Goal: Register for event/course

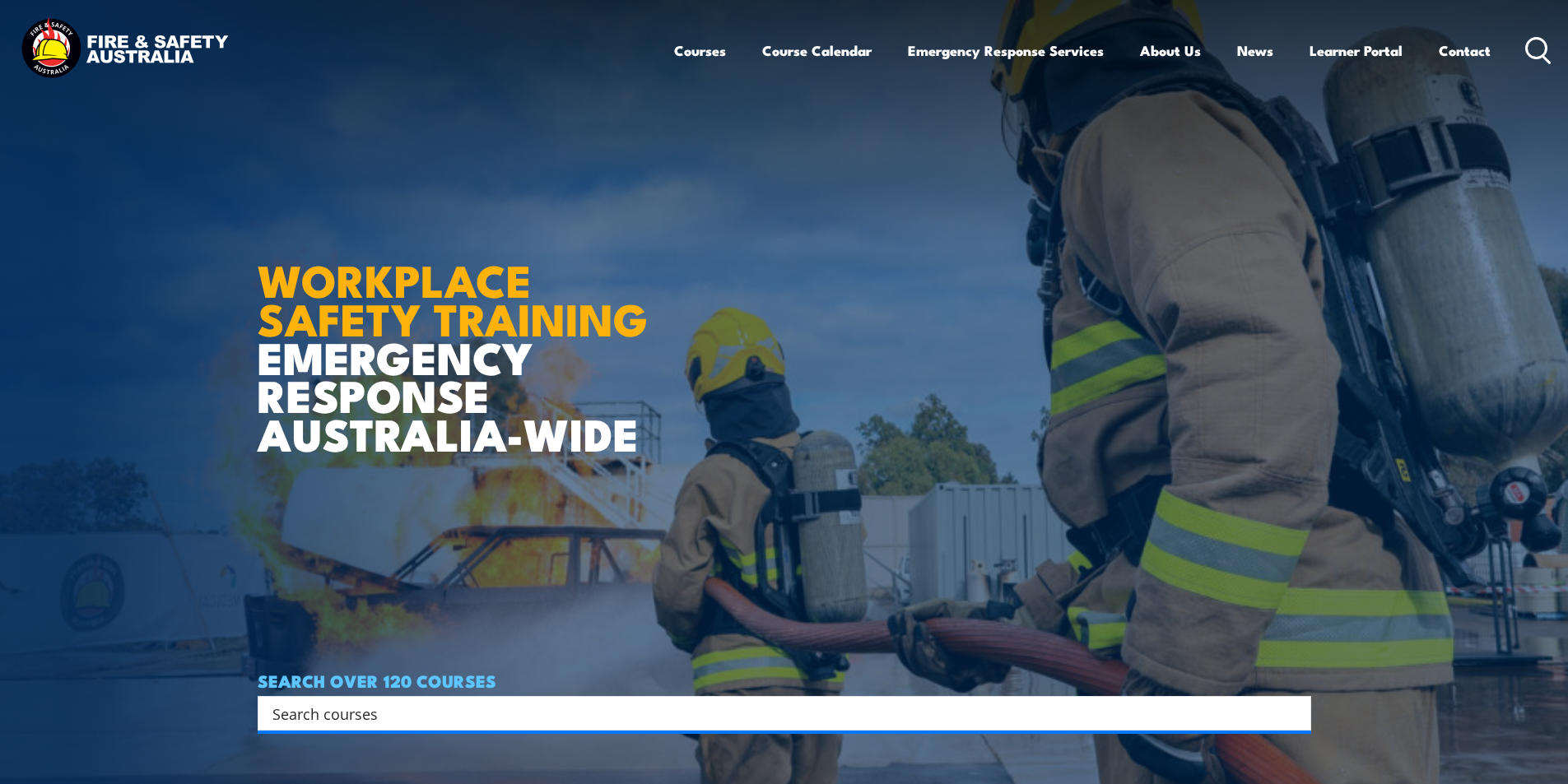
scroll to position [8, 0]
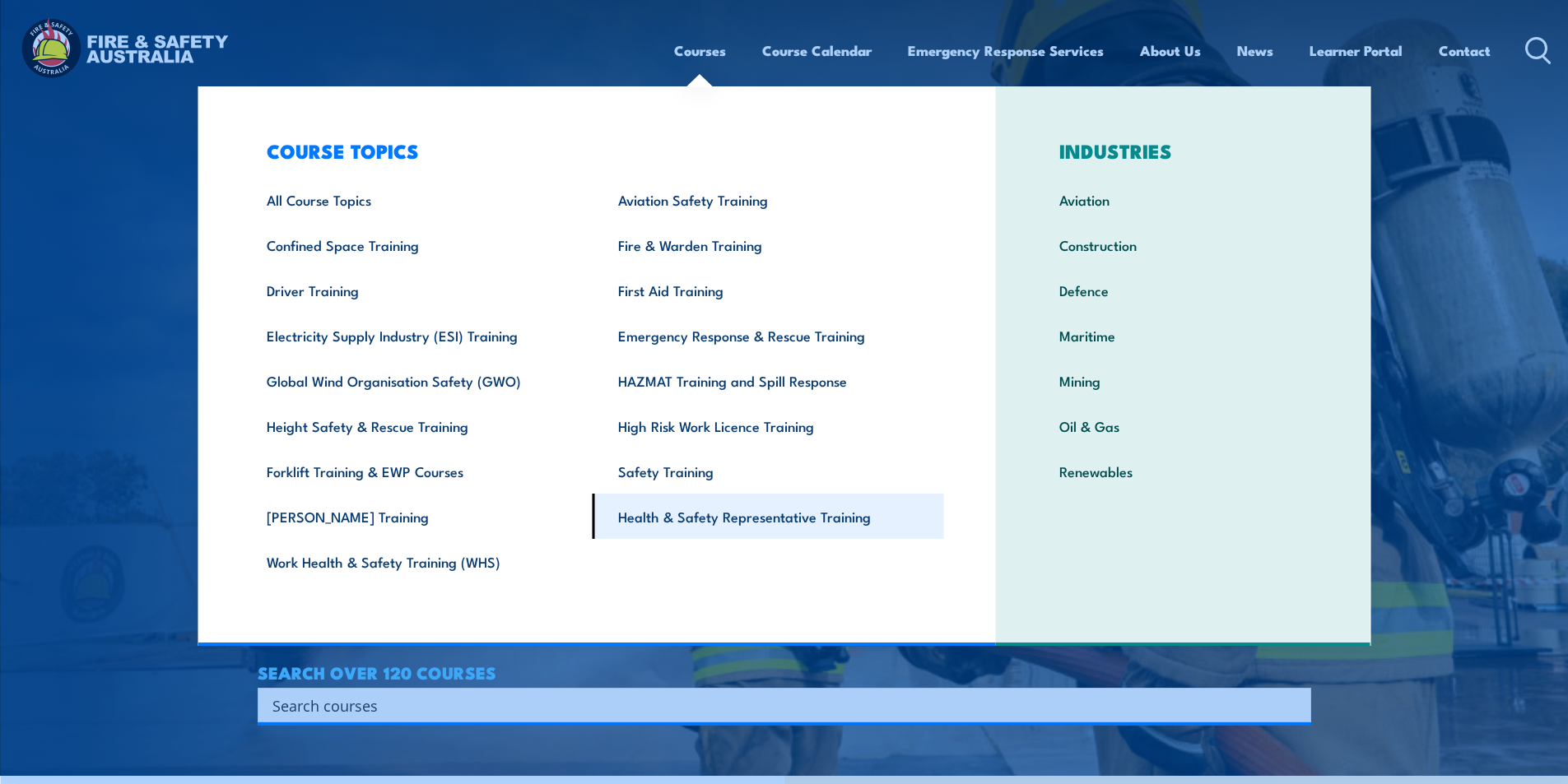
click at [790, 521] on link "Health & Safety Representative Training" at bounding box center [768, 515] width 352 height 45
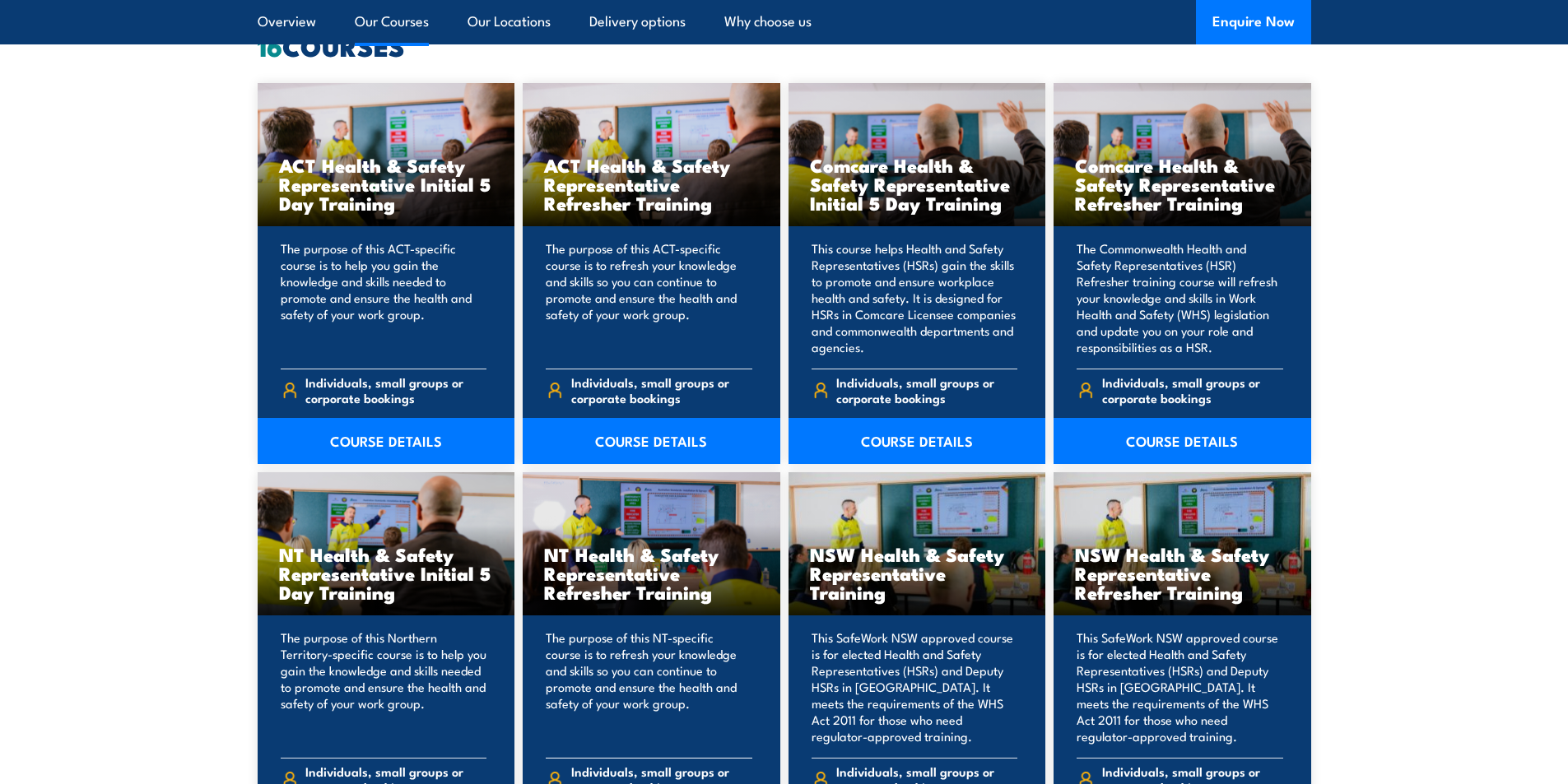
scroll to position [1398, 0]
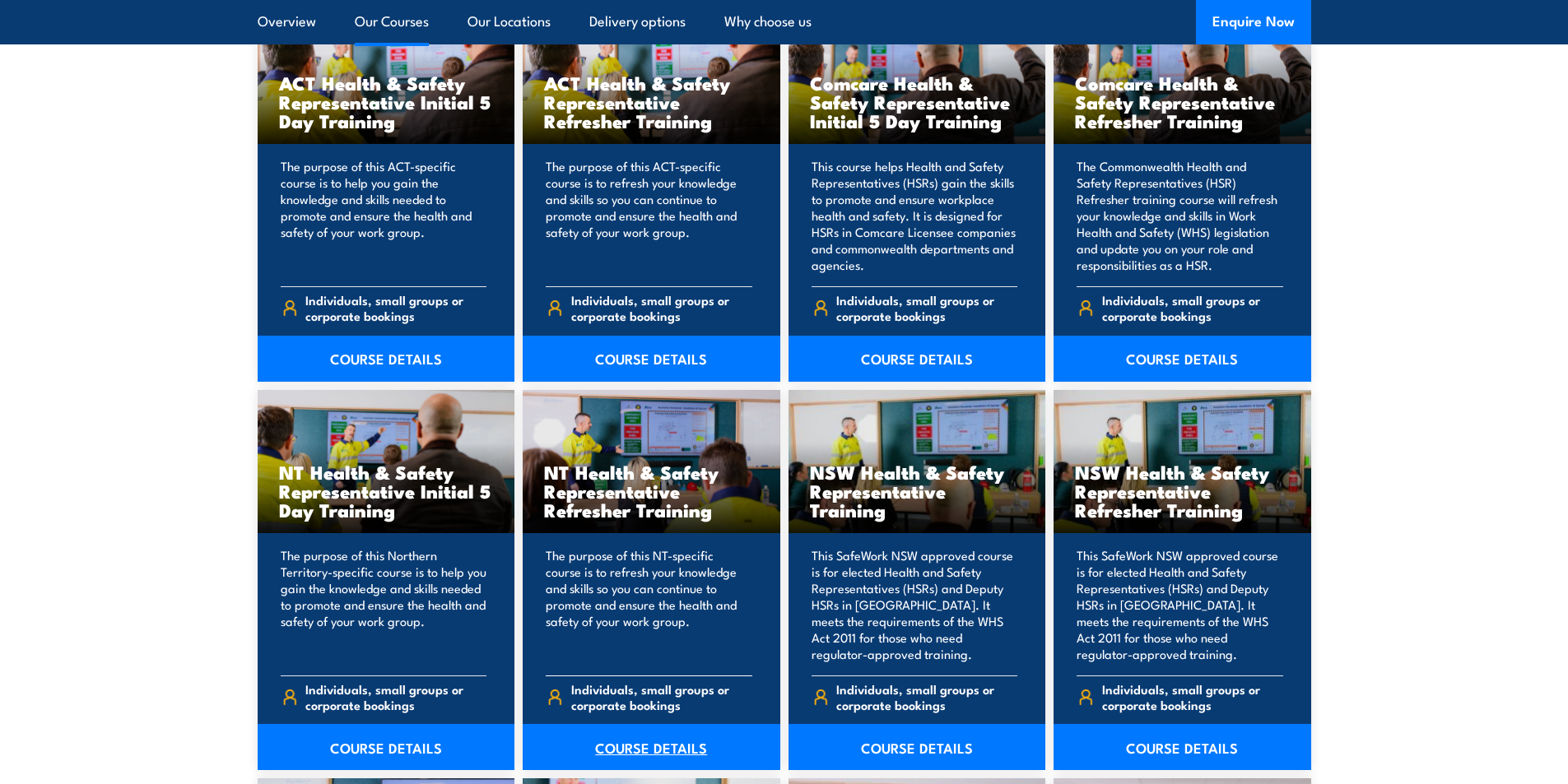
click at [661, 739] on link "COURSE DETAILS" at bounding box center [651, 747] width 257 height 46
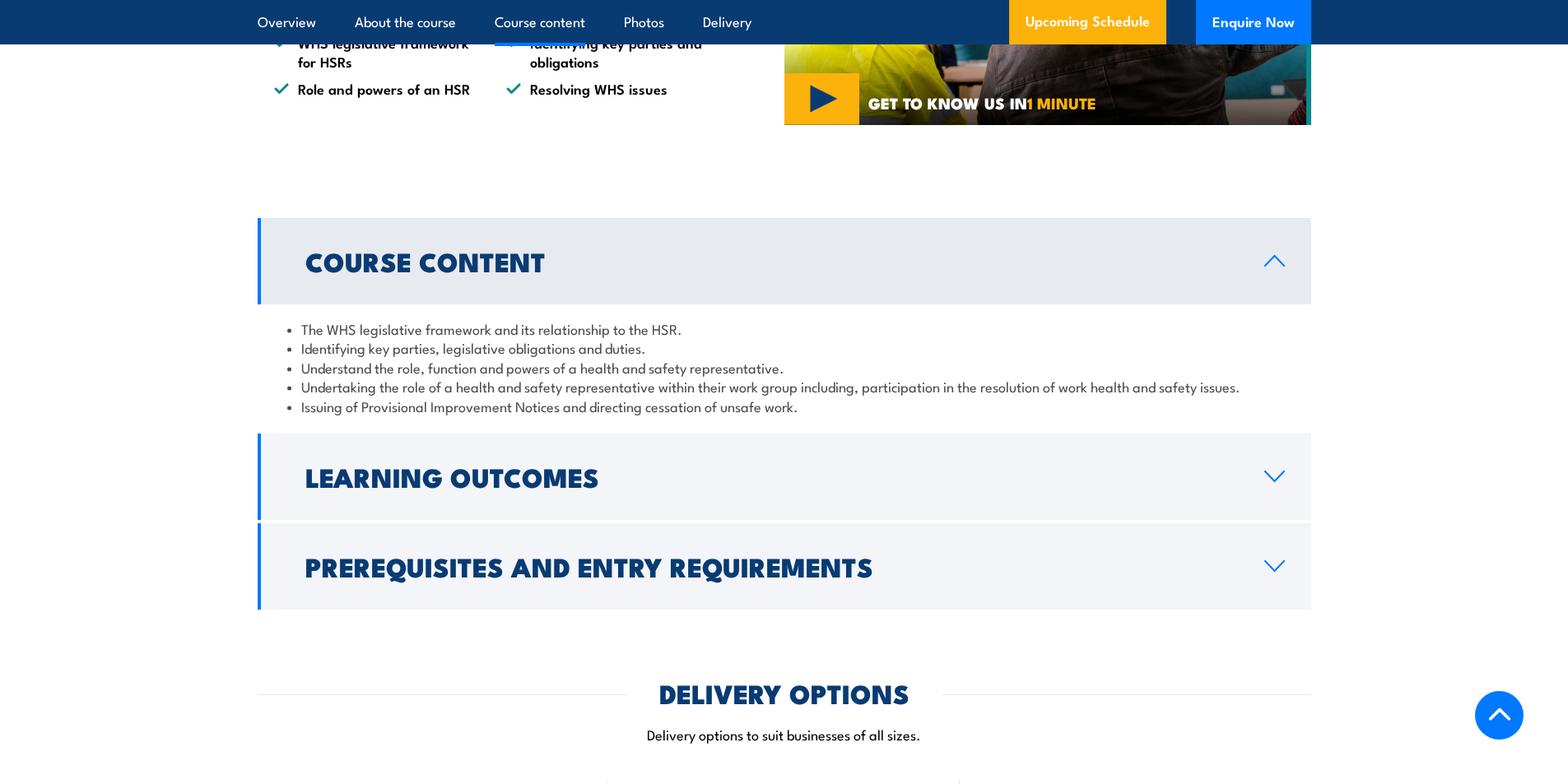
scroll to position [1316, 0]
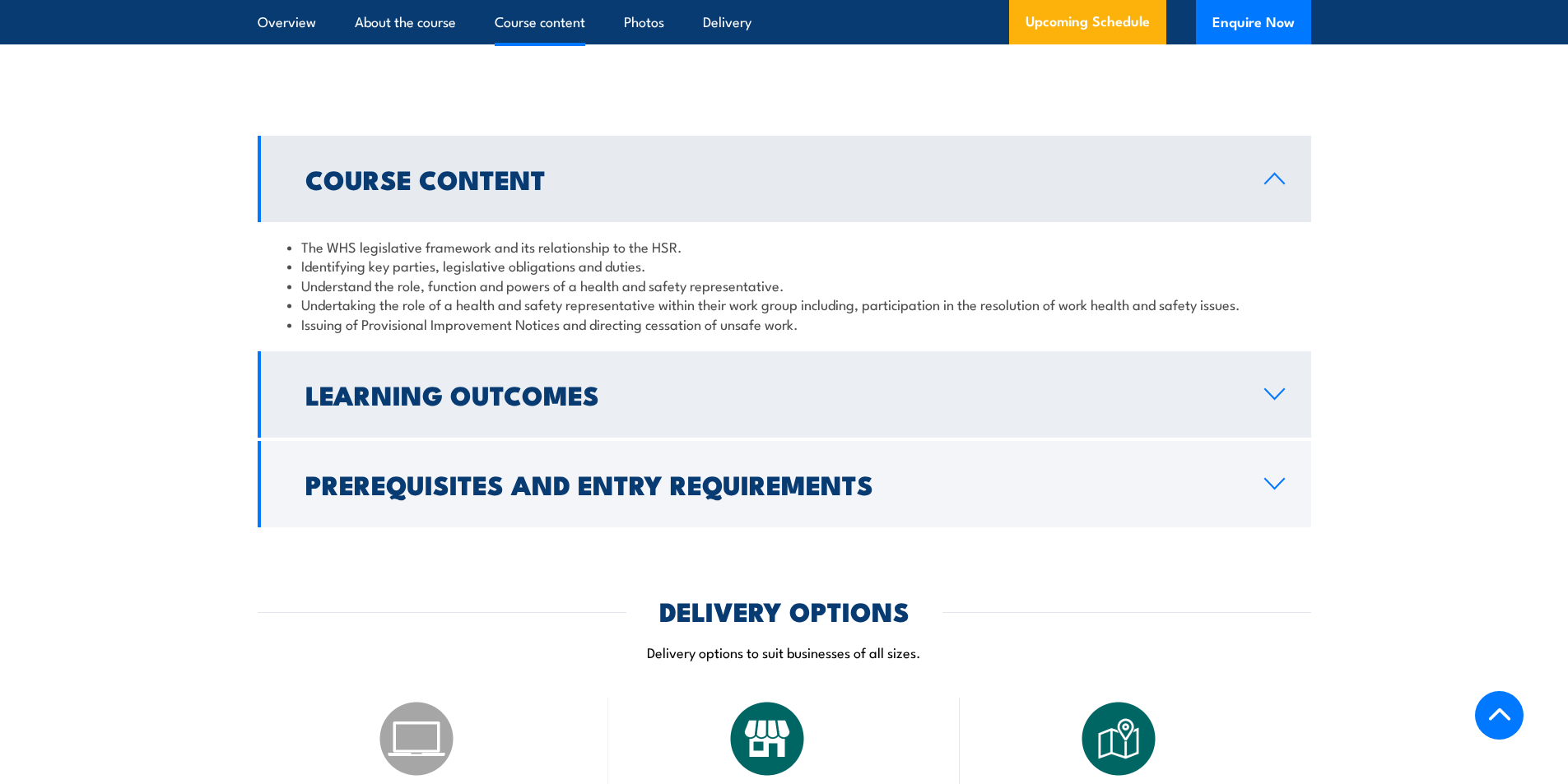
click at [502, 405] on h2 "Learning Outcomes" at bounding box center [771, 394] width 933 height 23
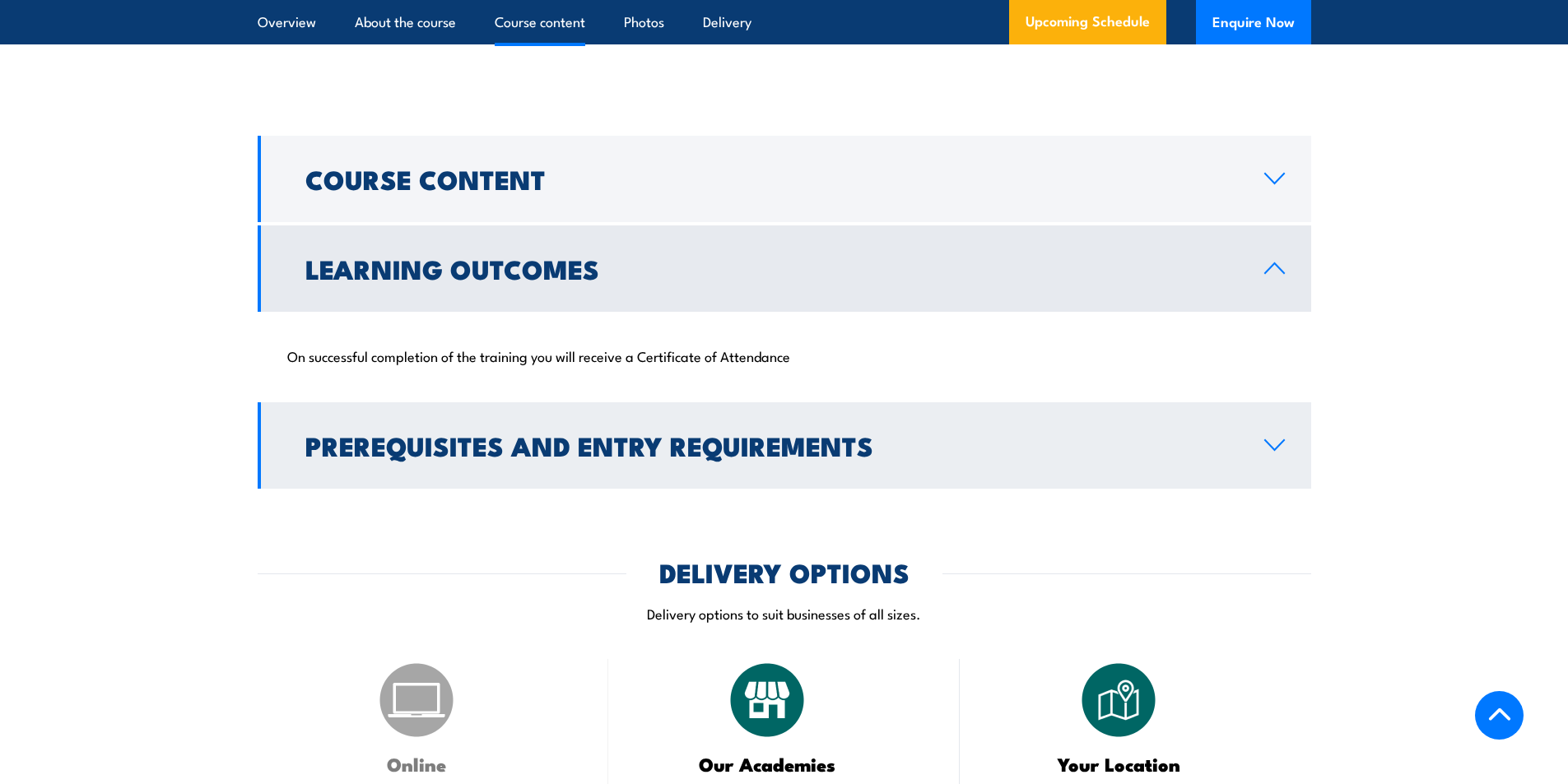
click at [785, 456] on h2 "Prerequisites and Entry Requirements" at bounding box center [771, 445] width 933 height 23
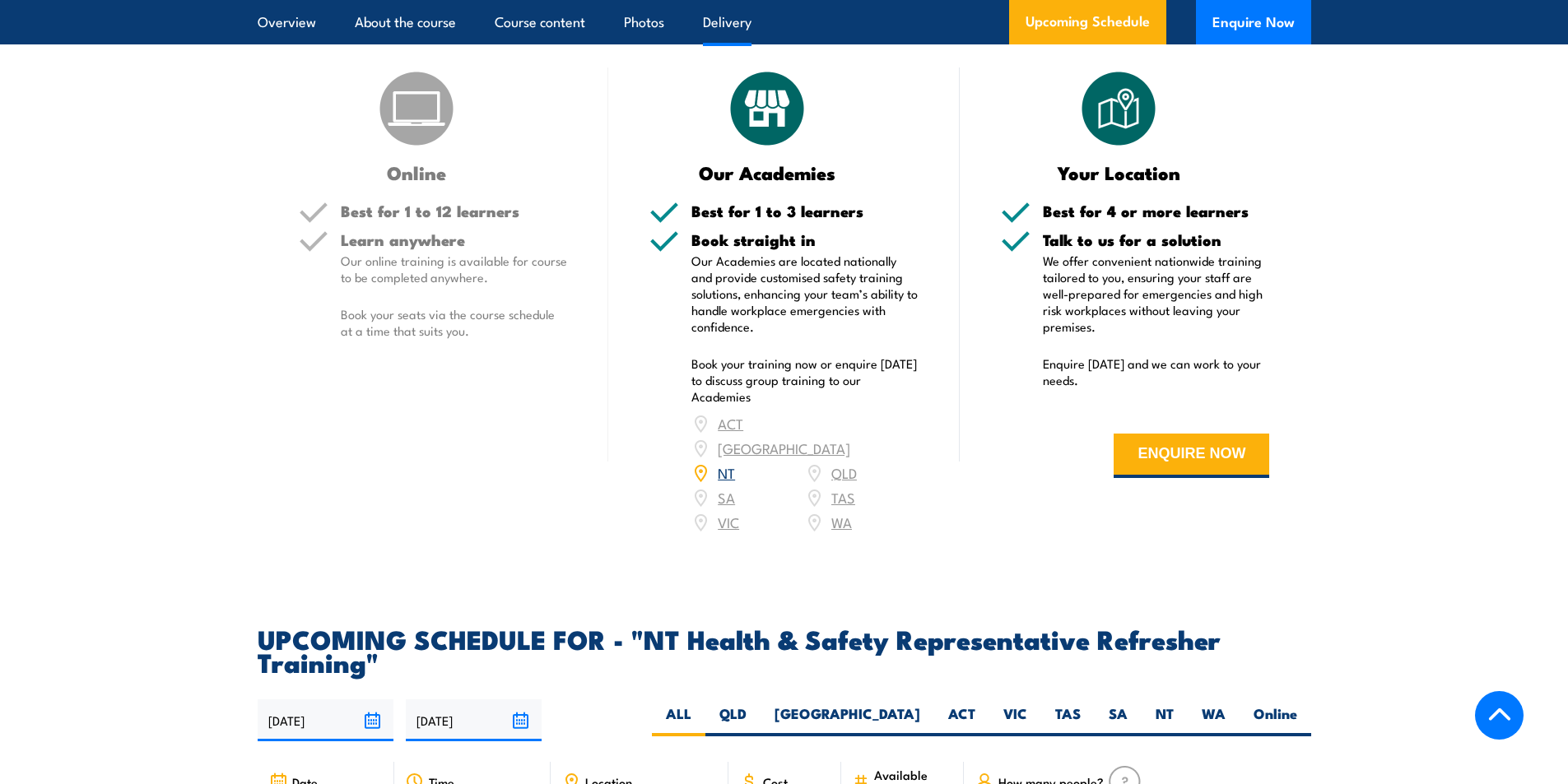
scroll to position [2304, 0]
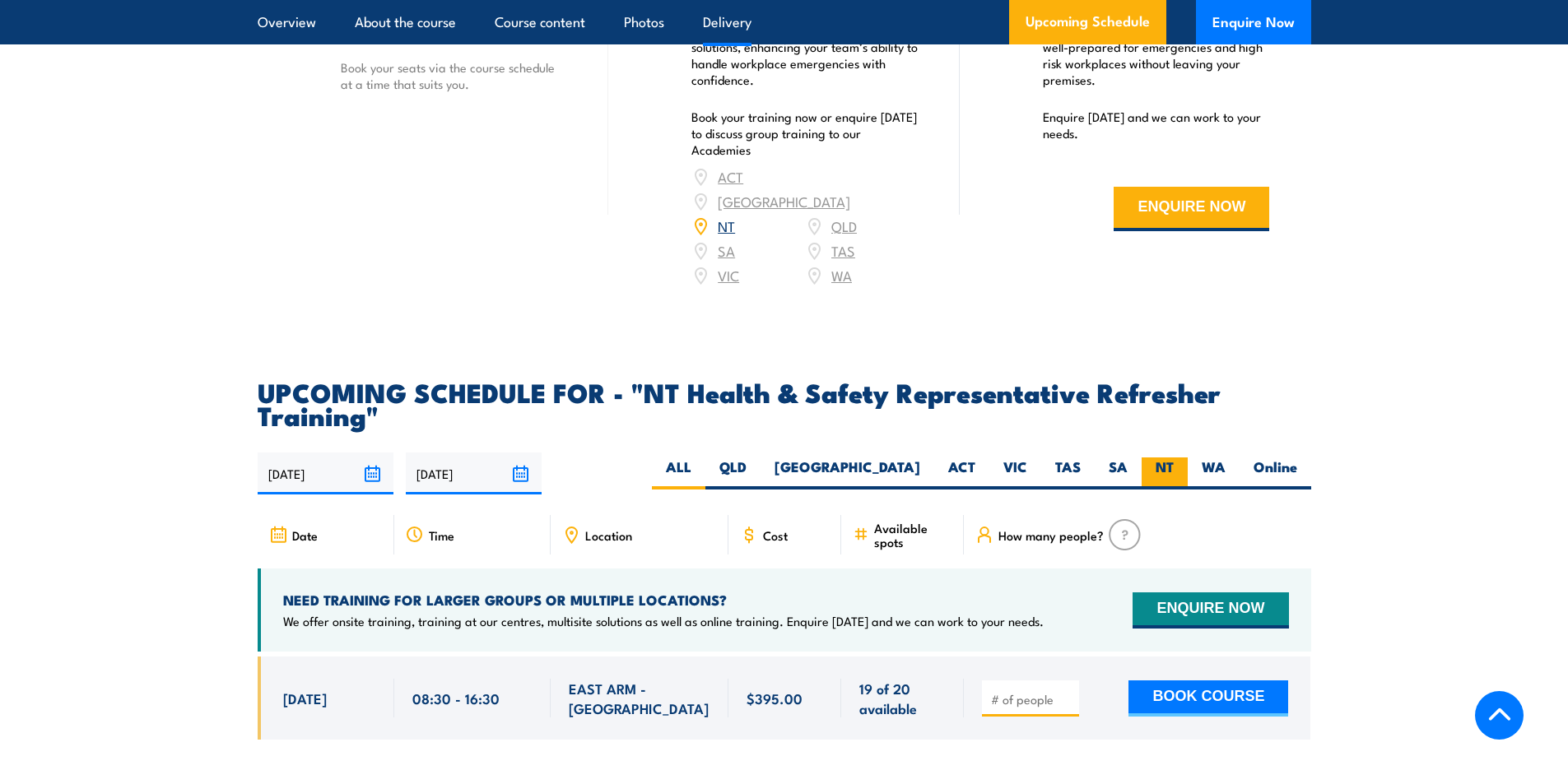
click at [1154, 476] on label "NT" at bounding box center [1164, 473] width 46 height 32
click at [1174, 468] on input "NT" at bounding box center [1179, 462] width 11 height 11
radio input "true"
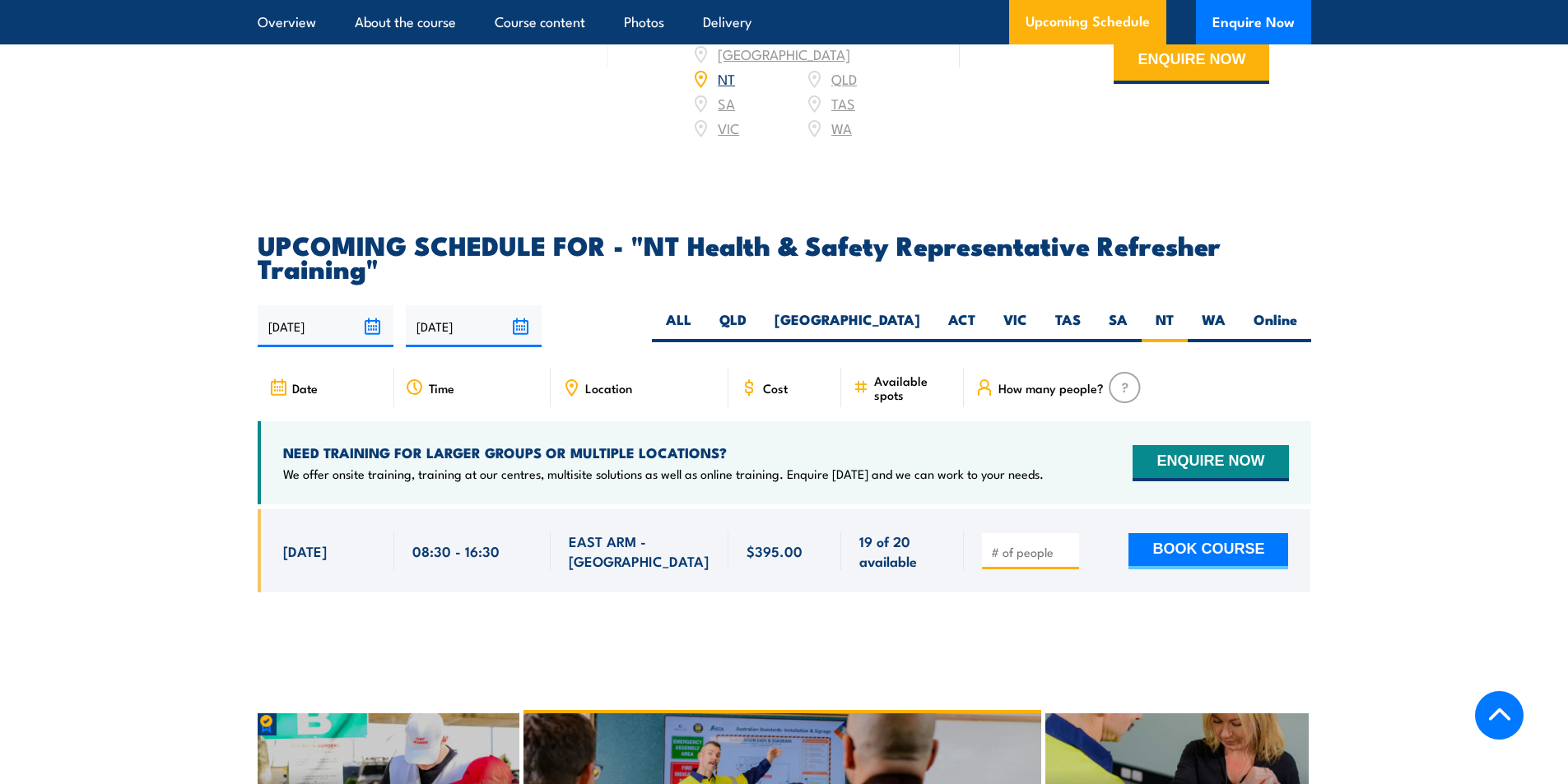
scroll to position [2422, 0]
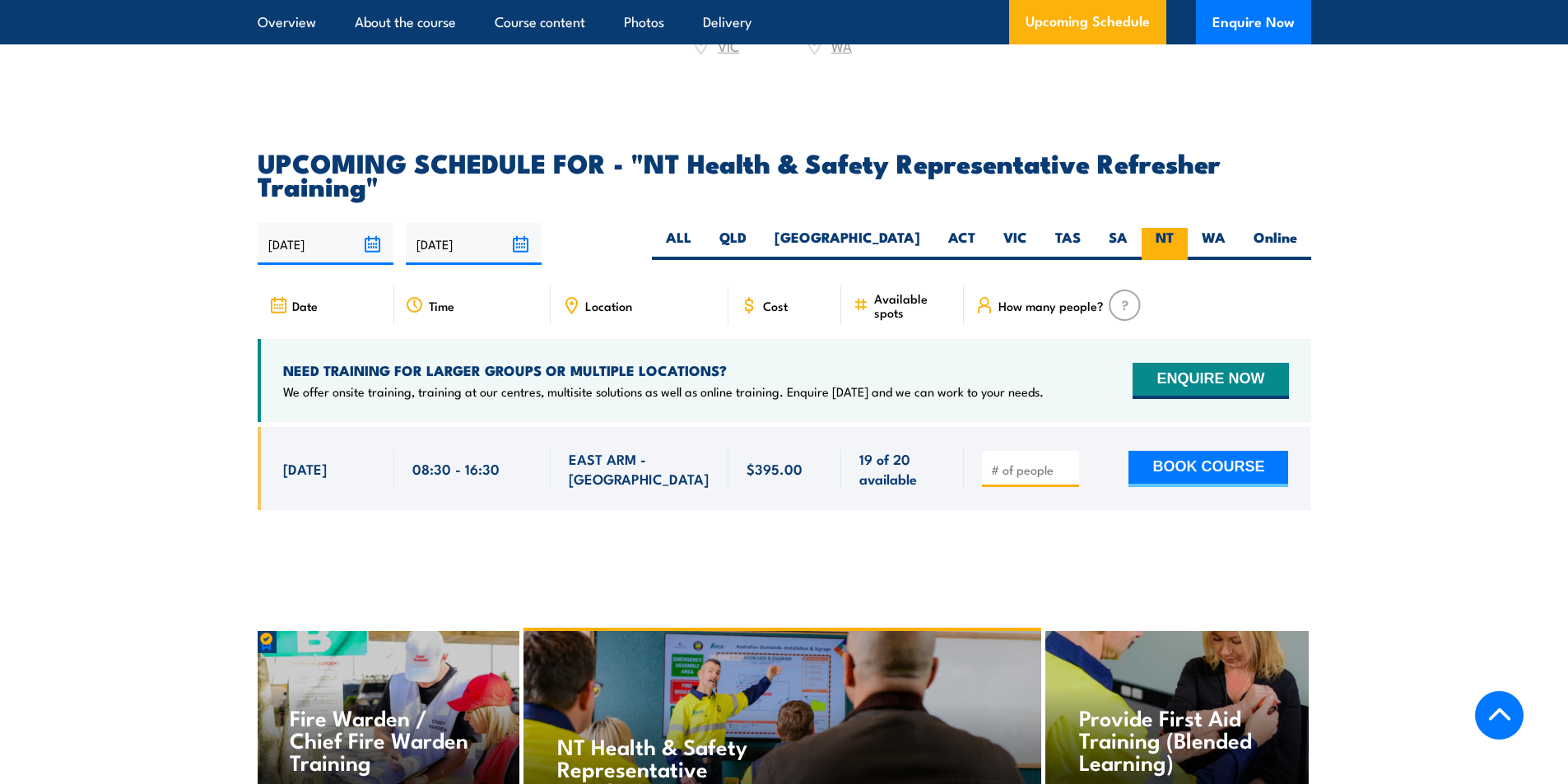
click at [1174, 259] on label "NT" at bounding box center [1164, 244] width 46 height 32
click at [1174, 239] on input "NT" at bounding box center [1179, 233] width 11 height 11
drag, startPoint x: 754, startPoint y: 485, endPoint x: 786, endPoint y: 485, distance: 32.0
click at [786, 478] on span "$395.00" at bounding box center [774, 468] width 56 height 18
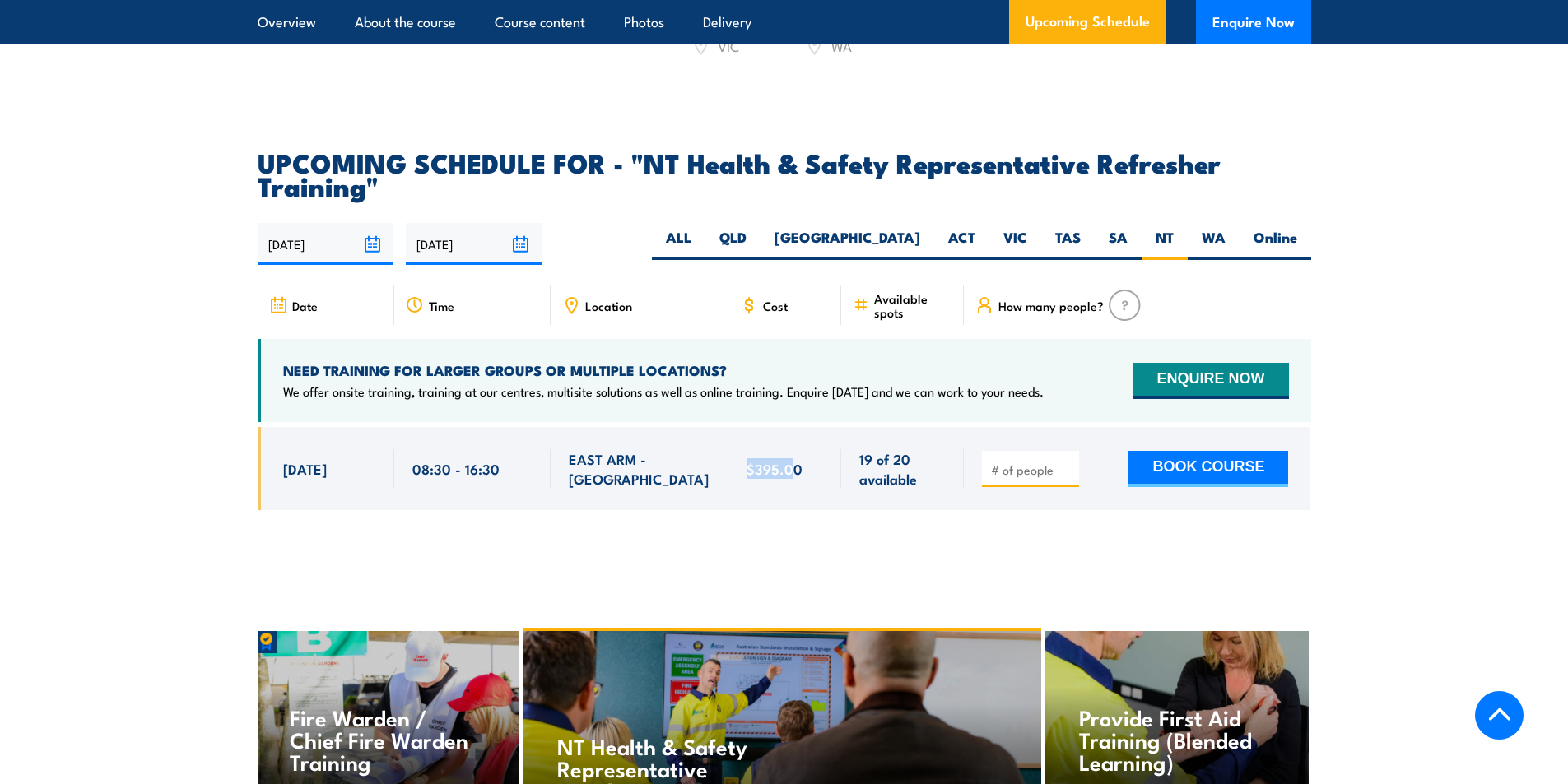
drag, startPoint x: 793, startPoint y: 485, endPoint x: 727, endPoint y: 476, distance: 66.6
click at [727, 476] on div "[DATE] 08:30 - 08:30" at bounding box center [784, 469] width 1053 height 83
click at [727, 476] on div "EAST ARM - [GEOGRAPHIC_DATA]" at bounding box center [640, 469] width 178 height 83
drag, startPoint x: 741, startPoint y: 472, endPoint x: 757, endPoint y: 477, distance: 16.8
click at [757, 477] on div "$395.00" at bounding box center [784, 469] width 114 height 83
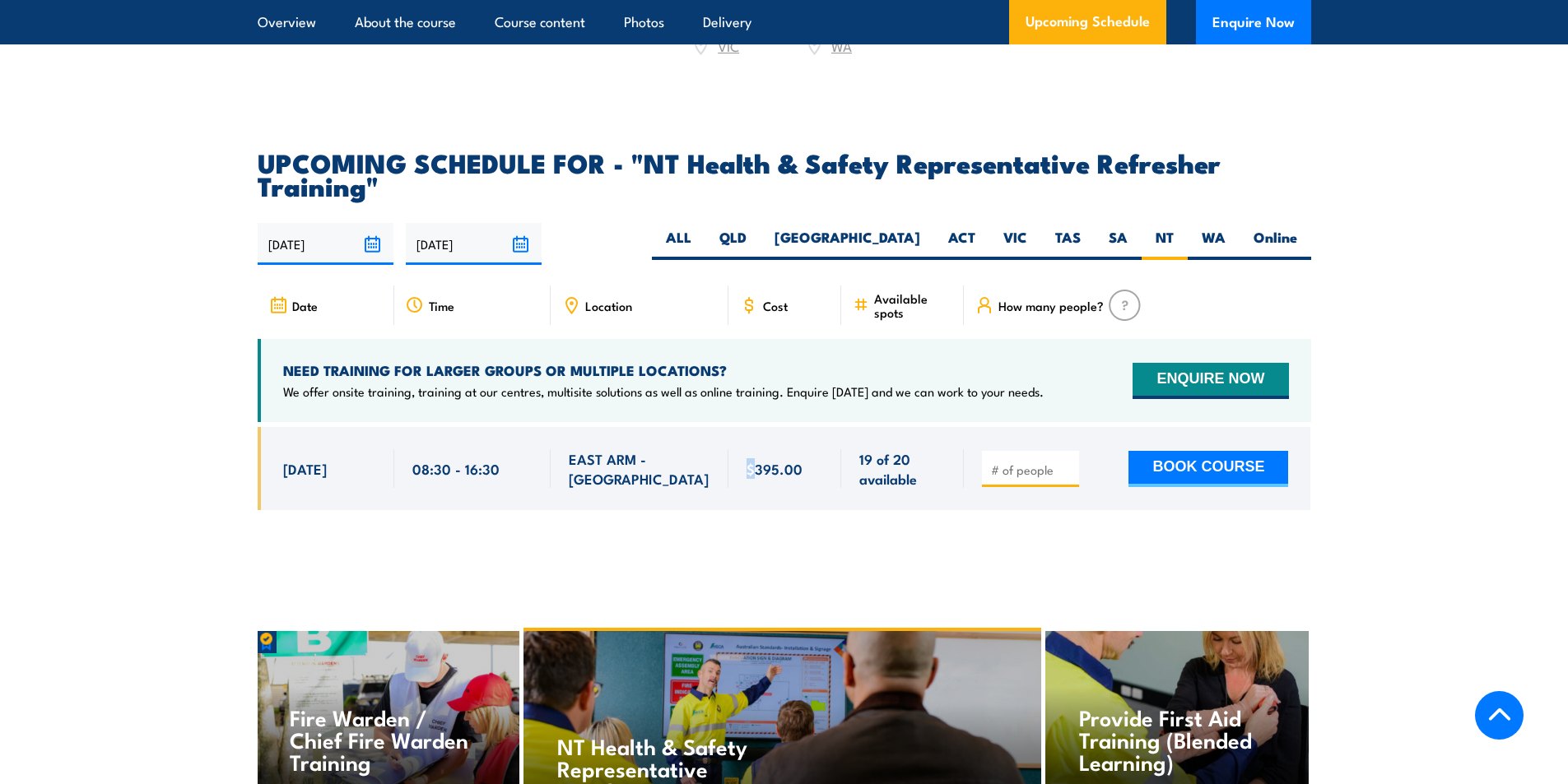
click at [755, 478] on span "$395.00" at bounding box center [774, 468] width 56 height 18
click at [749, 478] on span "$395.00" at bounding box center [774, 468] width 56 height 18
drag, startPoint x: 753, startPoint y: 486, endPoint x: 831, endPoint y: 491, distance: 78.2
click at [831, 491] on div "$395.00" at bounding box center [784, 469] width 114 height 83
click at [823, 488] on div "$395.00" at bounding box center [785, 469] width 78 height 39
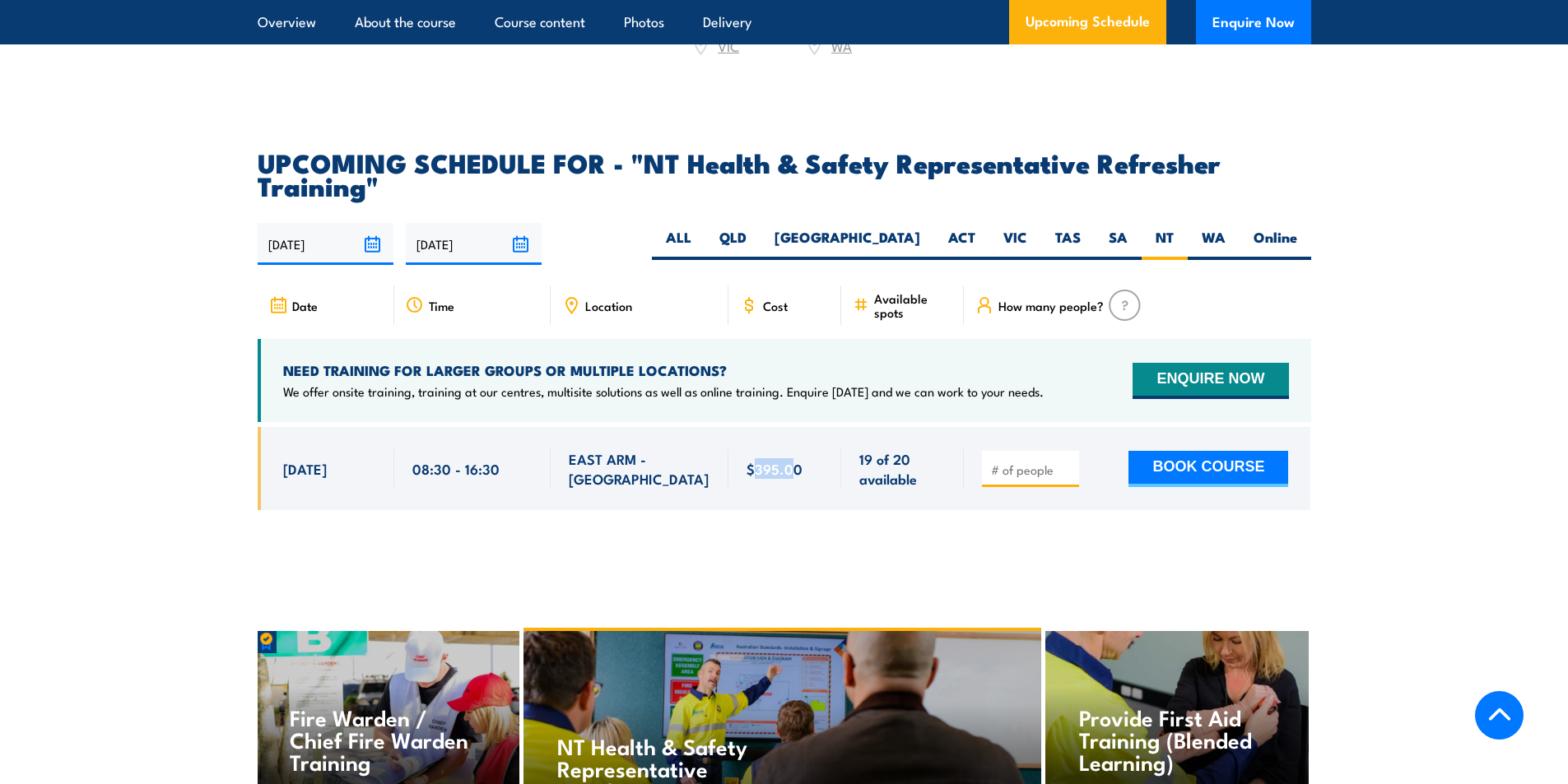
drag, startPoint x: 754, startPoint y: 483, endPoint x: 792, endPoint y: 482, distance: 38.0
click at [792, 478] on span "$395.00" at bounding box center [774, 468] width 56 height 18
click at [797, 478] on span "$395.00" at bounding box center [774, 468] width 56 height 18
drag, startPoint x: 797, startPoint y: 478, endPoint x: 754, endPoint y: 478, distance: 43.0
click at [754, 478] on span "$395.00" at bounding box center [774, 468] width 56 height 18
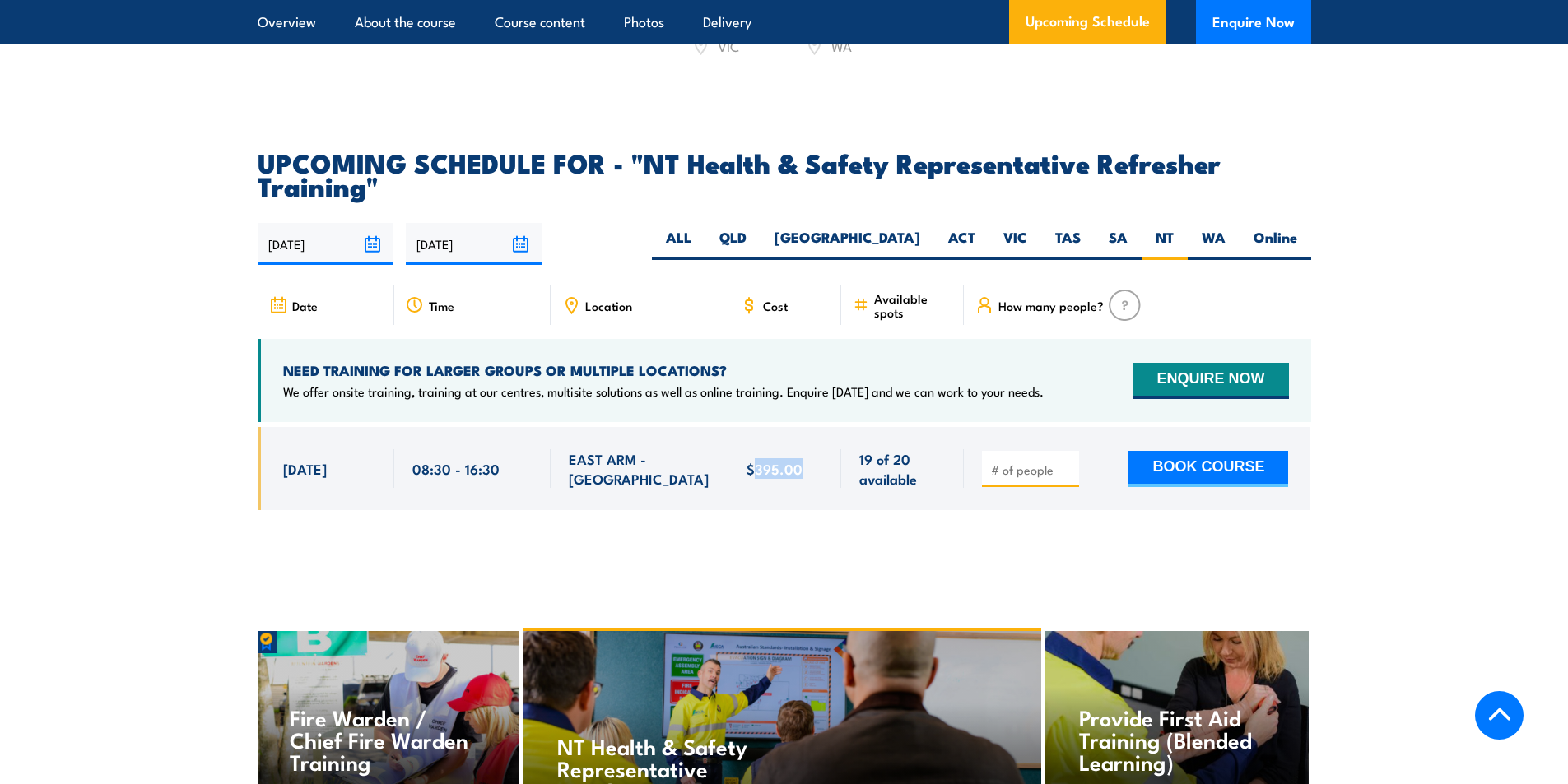
click at [782, 478] on span "$395.00" at bounding box center [774, 468] width 56 height 18
click at [800, 478] on span "$395.00" at bounding box center [774, 468] width 56 height 18
drag, startPoint x: 799, startPoint y: 479, endPoint x: 727, endPoint y: 478, distance: 72.0
click at [728, 478] on div "$395.00" at bounding box center [784, 469] width 114 height 83
click at [785, 478] on span "$395.00" at bounding box center [774, 468] width 56 height 18
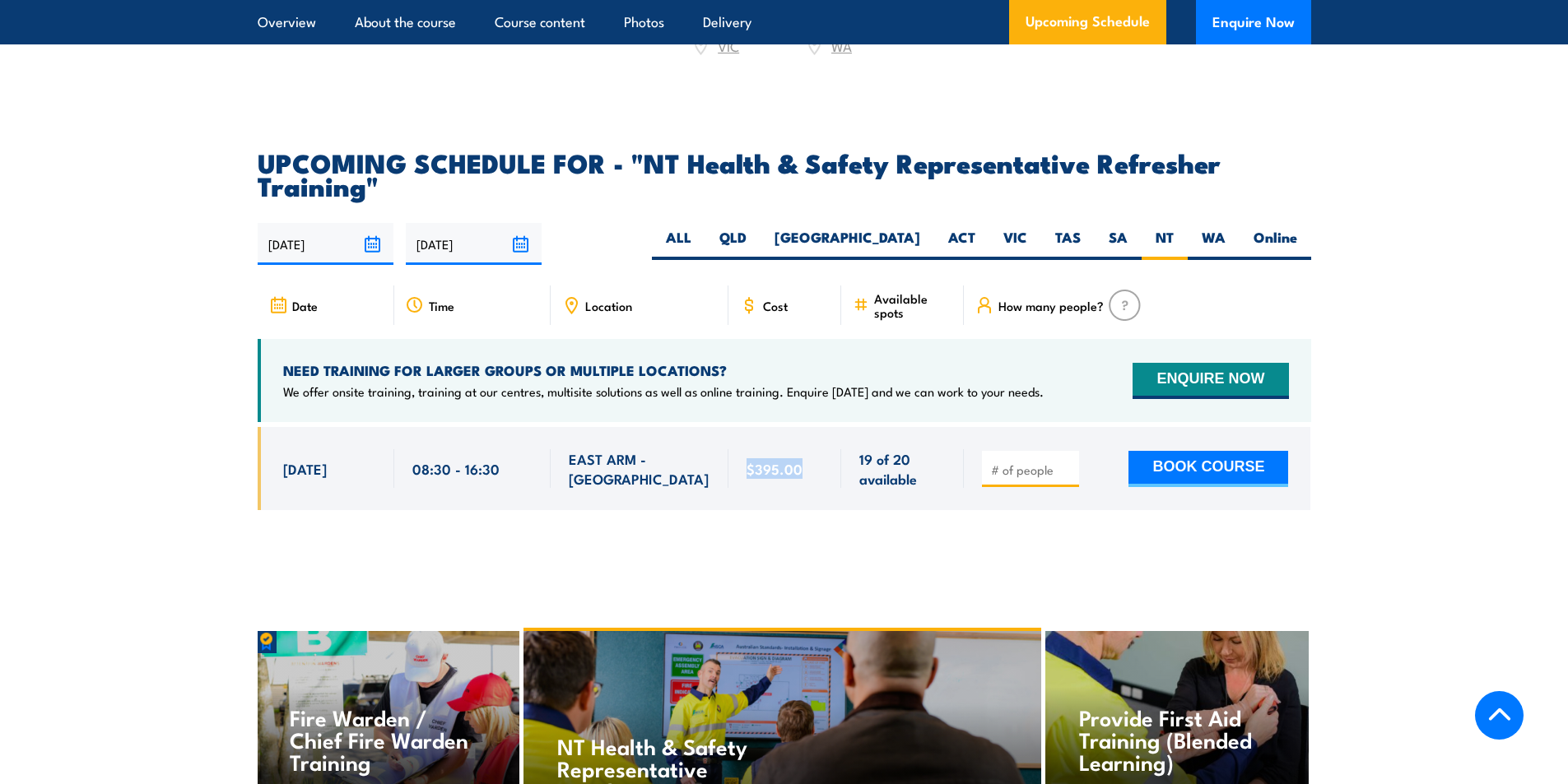
drag, startPoint x: 799, startPoint y: 482, endPoint x: 775, endPoint y: 481, distance: 24.0
click at [747, 478] on span "$395.00" at bounding box center [774, 468] width 56 height 18
click at [775, 478] on span "$395.00" at bounding box center [774, 468] width 56 height 18
click at [805, 481] on div "$395.00" at bounding box center [785, 469] width 78 height 39
click at [794, 478] on span "$395.00" at bounding box center [774, 468] width 56 height 18
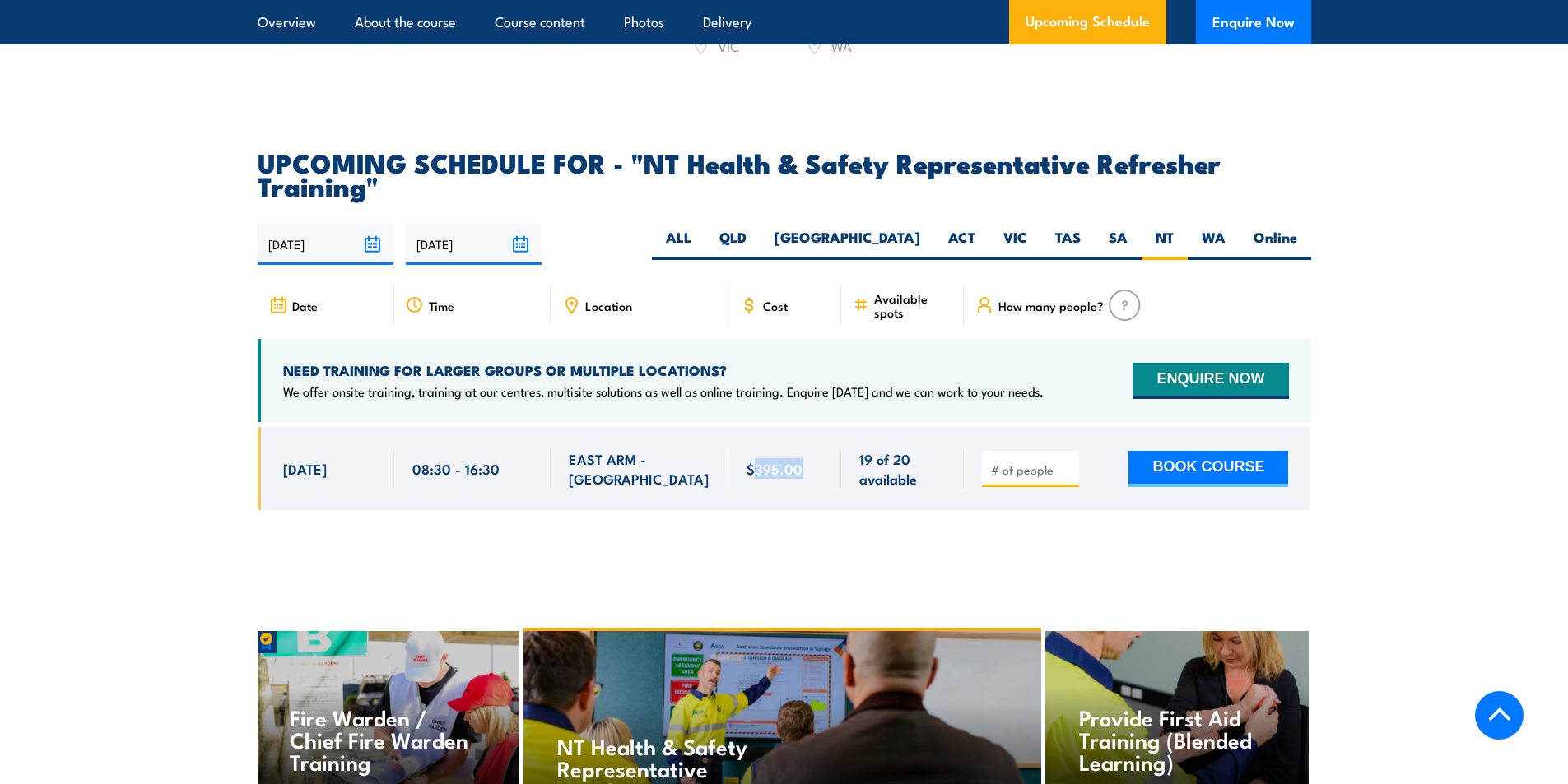
drag, startPoint x: 799, startPoint y: 478, endPoint x: 753, endPoint y: 484, distance: 46.4
click at [753, 478] on span "$395.00" at bounding box center [774, 468] width 56 height 18
drag, startPoint x: 769, startPoint y: 482, endPoint x: 809, endPoint y: 479, distance: 40.1
click at [809, 479] on div "$395.00" at bounding box center [785, 469] width 78 height 39
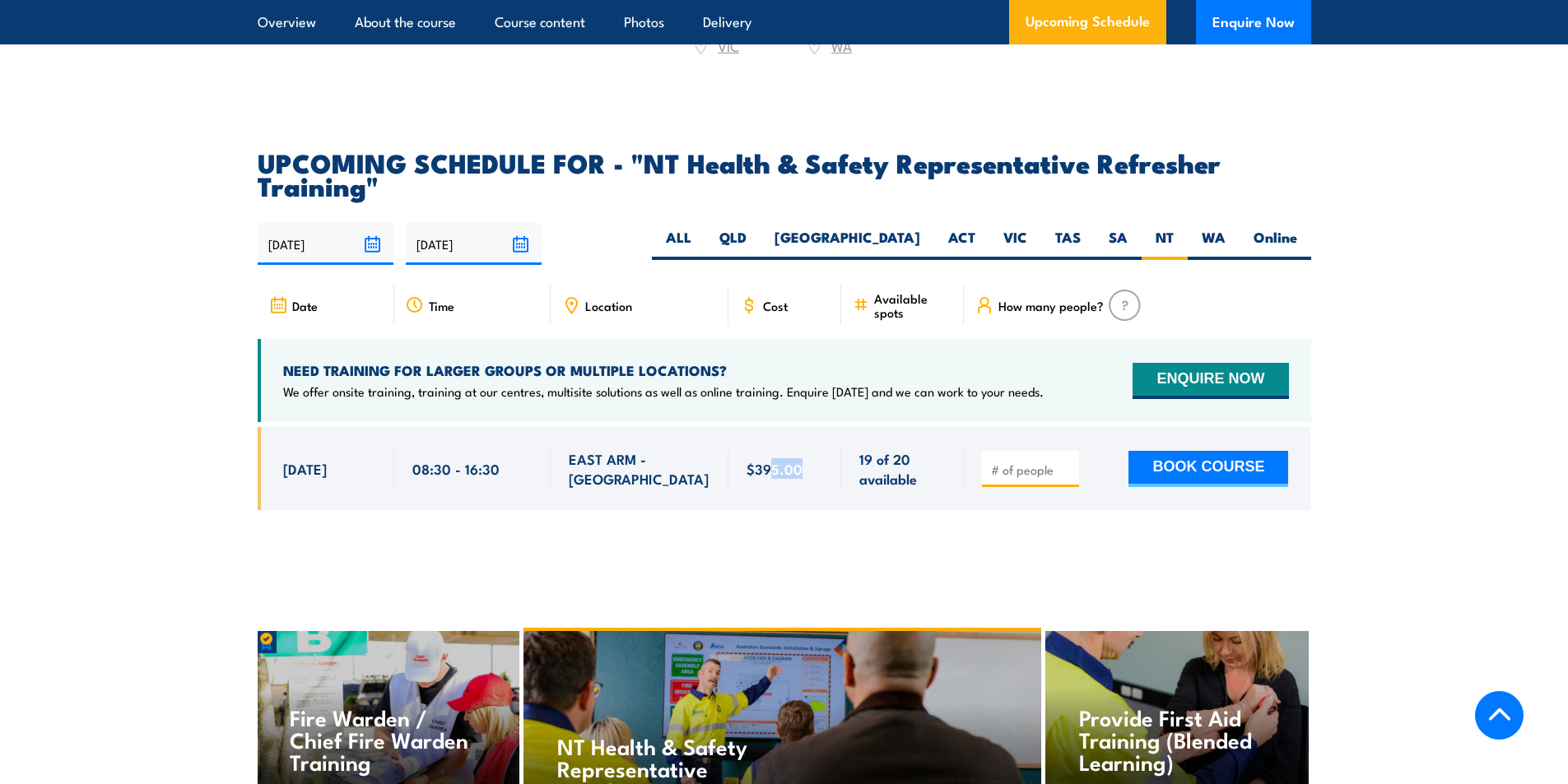
click at [808, 479] on div "$395.00" at bounding box center [785, 469] width 78 height 39
click at [801, 481] on div "$395.00" at bounding box center [785, 469] width 78 height 39
drag, startPoint x: 801, startPoint y: 481, endPoint x: 761, endPoint y: 481, distance: 40.0
click at [761, 481] on div "$395.00" at bounding box center [785, 469] width 78 height 39
click at [761, 478] on span "$395.00" at bounding box center [774, 468] width 56 height 18
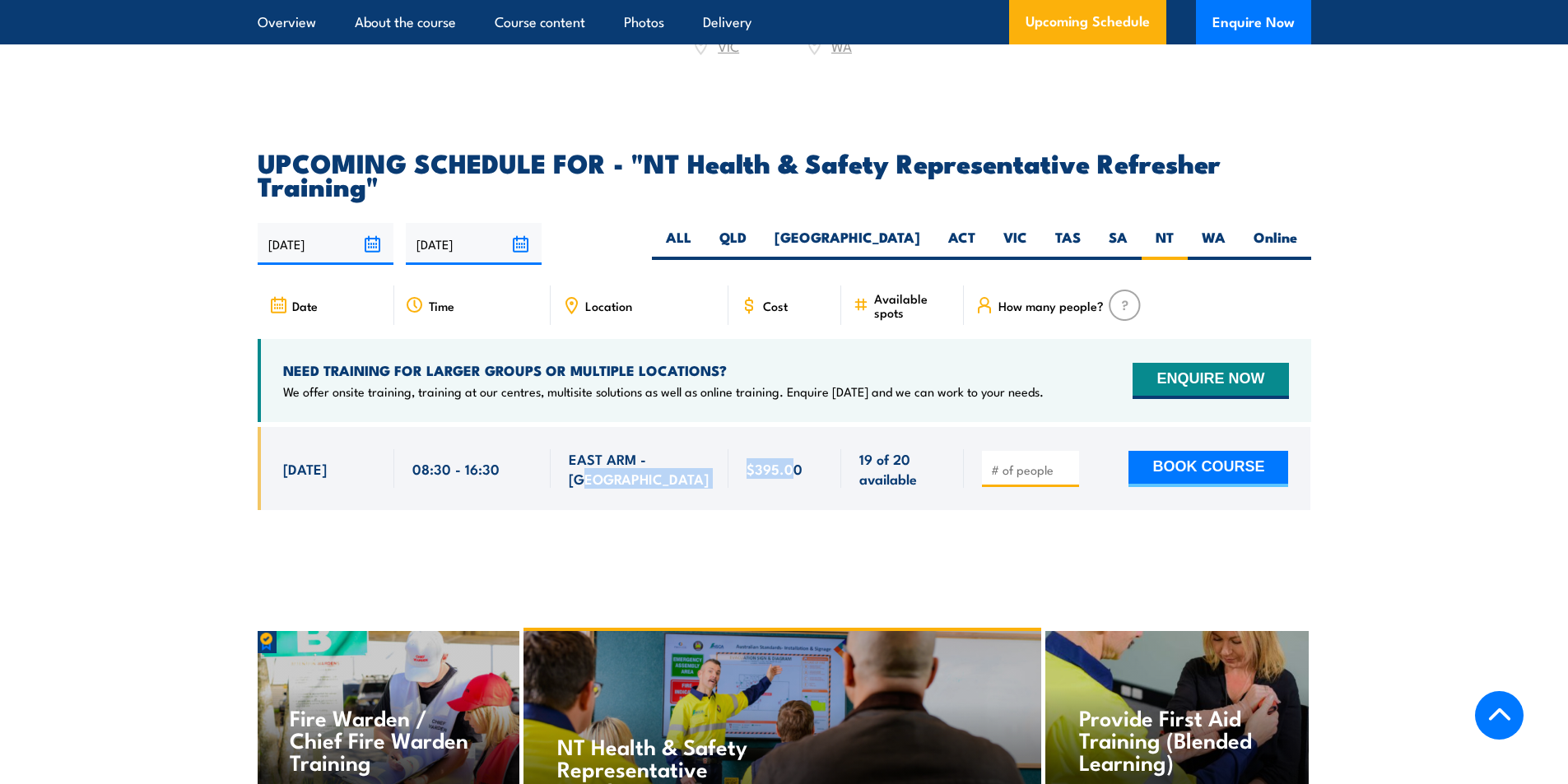
drag, startPoint x: 792, startPoint y: 483, endPoint x: 697, endPoint y: 477, distance: 95.2
click at [697, 477] on div "[DATE] 08:30 - 08:30" at bounding box center [784, 469] width 1053 height 83
click at [762, 478] on span "$395.00" at bounding box center [774, 468] width 56 height 18
